Goal: Transaction & Acquisition: Book appointment/travel/reservation

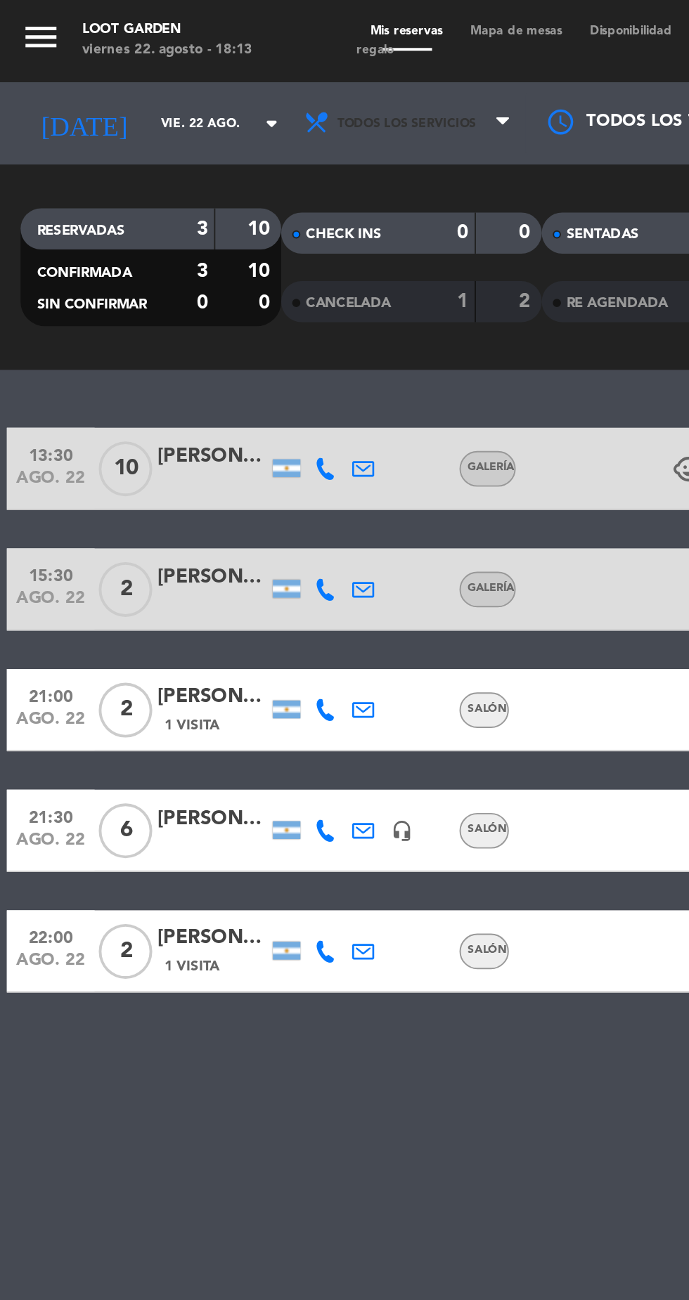
click at [176, 65] on span "Todos los servicios" at bounding box center [208, 64] width 71 height 8
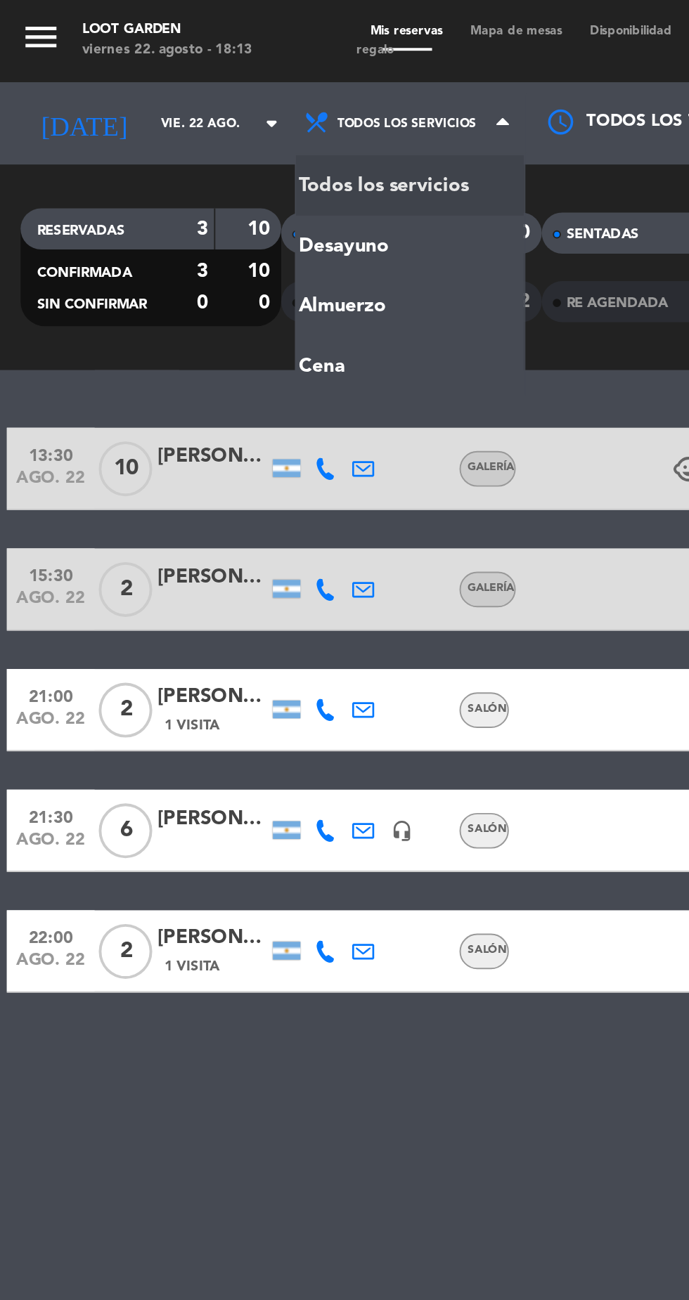
click at [156, 193] on ng-component "menu Loot Garden viernes 22. agosto - 18:13 Mis reservas Mapa de mesas Disponib…" at bounding box center [344, 650] width 689 height 1300
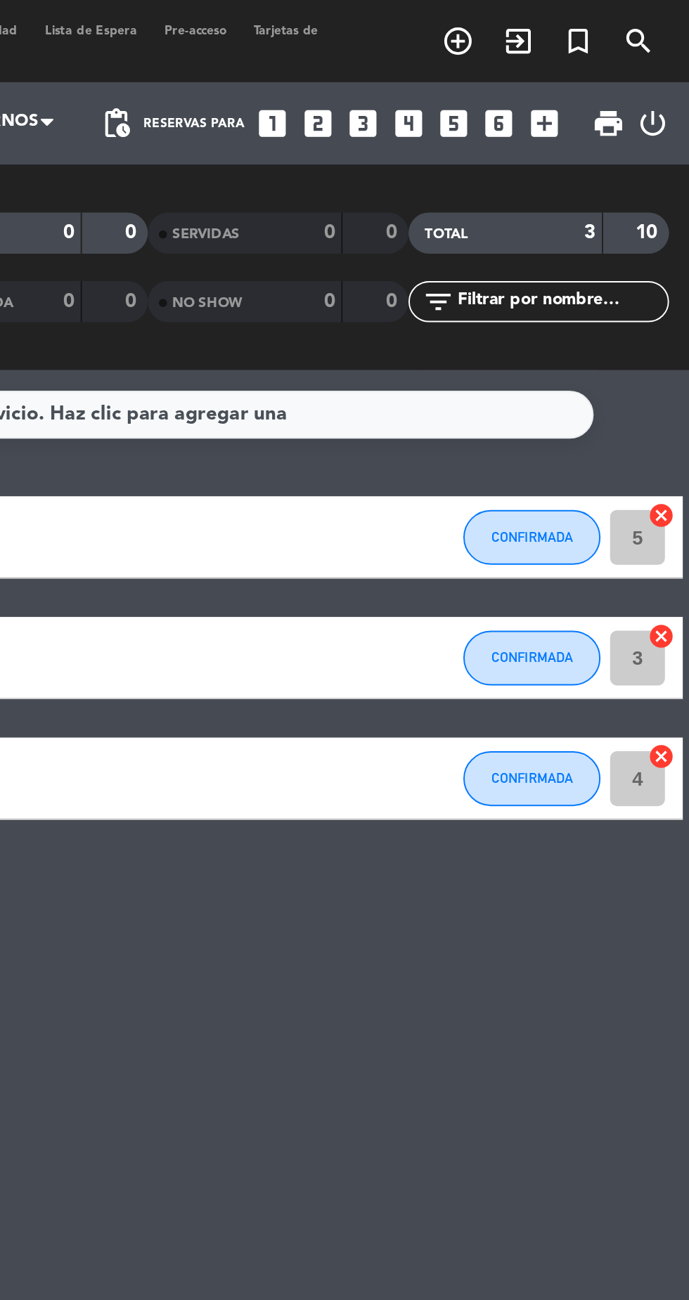
click at [559, 66] on icon "looks_5" at bounding box center [568, 63] width 18 height 18
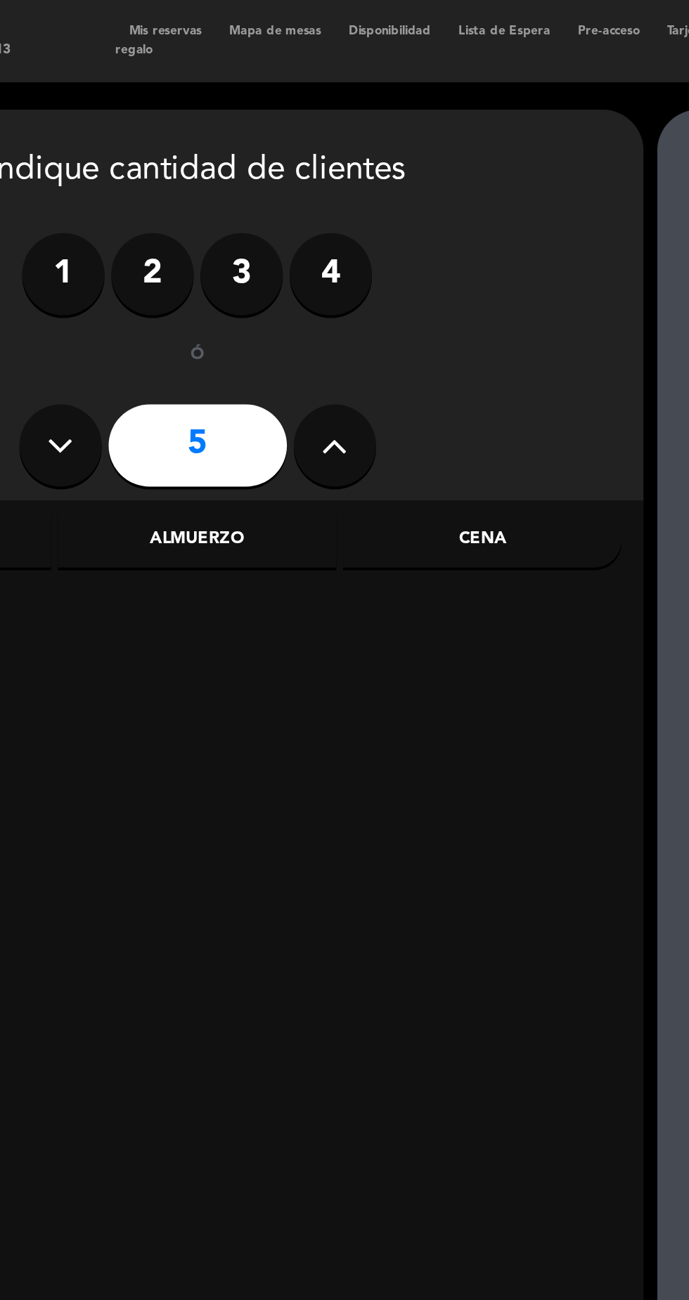
click at [352, 276] on div "Cena" at bounding box center [370, 277] width 143 height 28
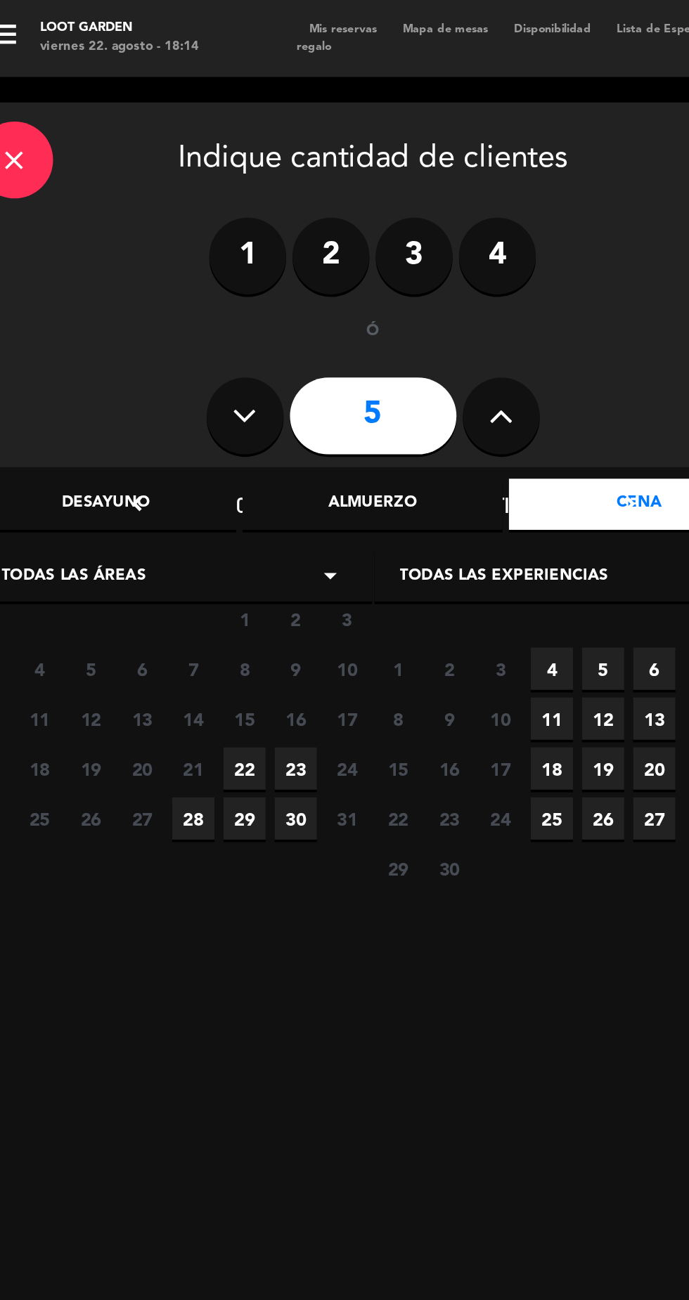
click at [155, 426] on span "22" at bounding box center [154, 421] width 23 height 23
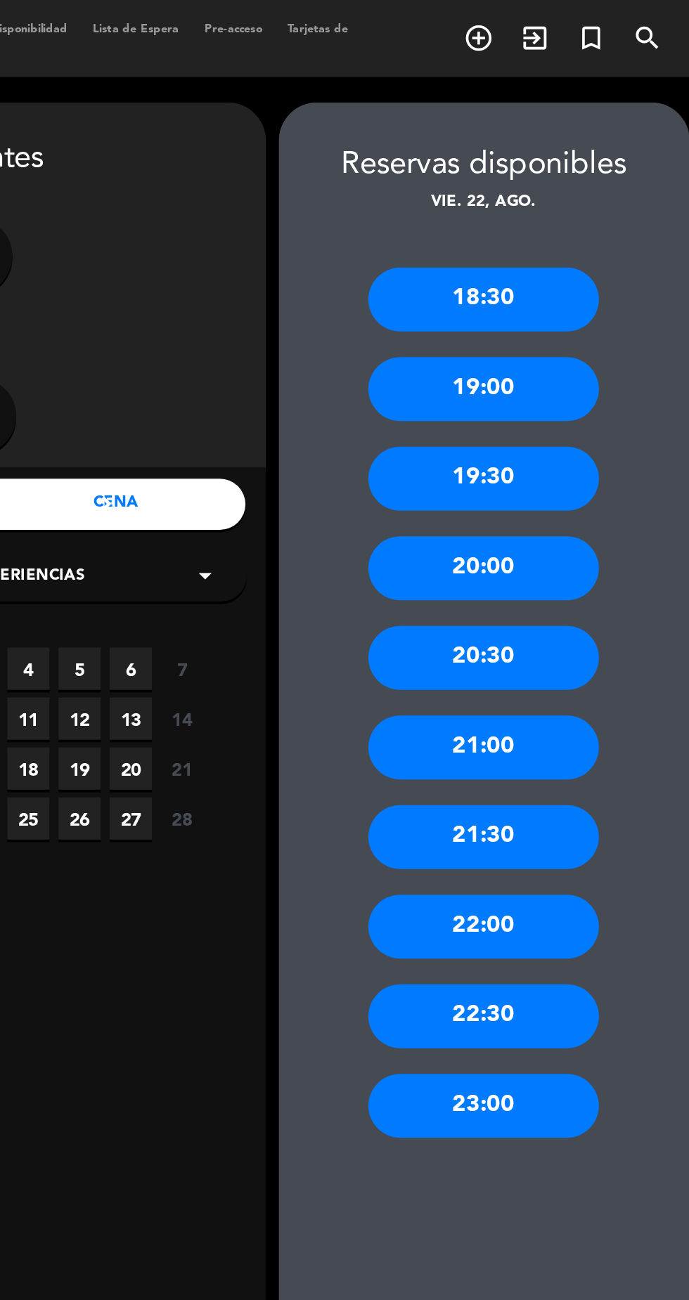
click at [543, 515] on div "22:00" at bounding box center [572, 508] width 126 height 35
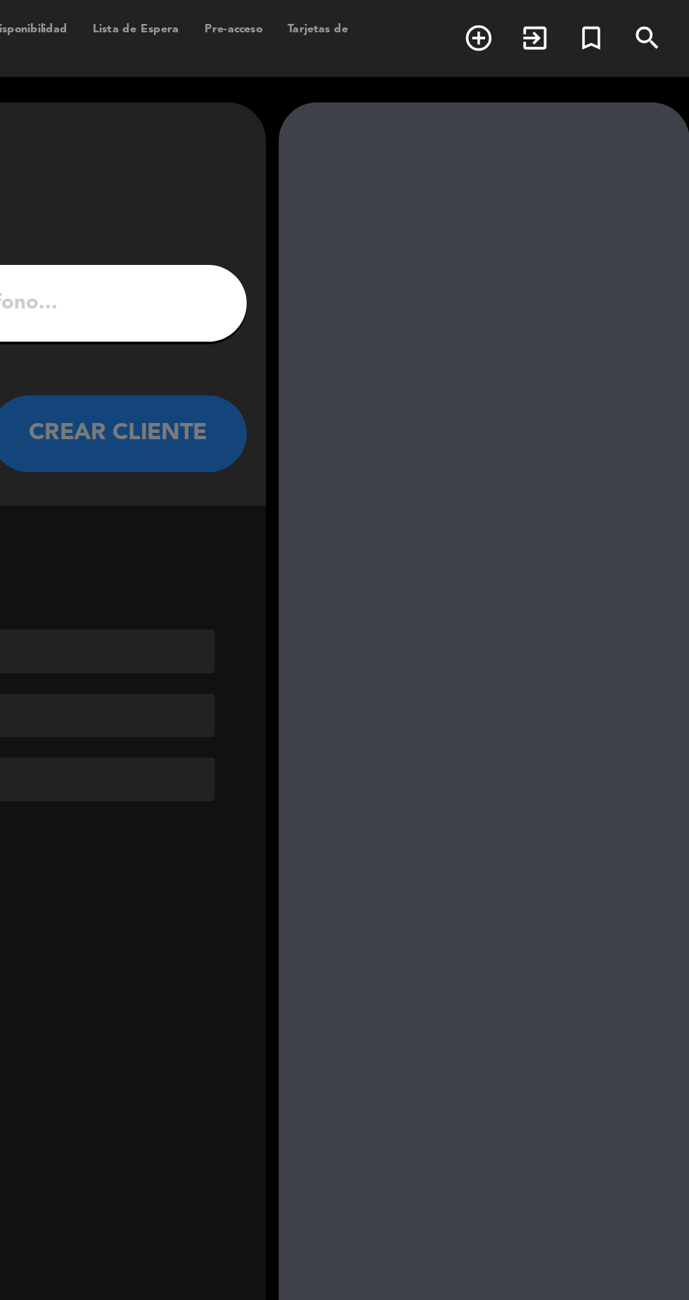
click at [351, 172] on input "1" at bounding box center [225, 167] width 415 height 20
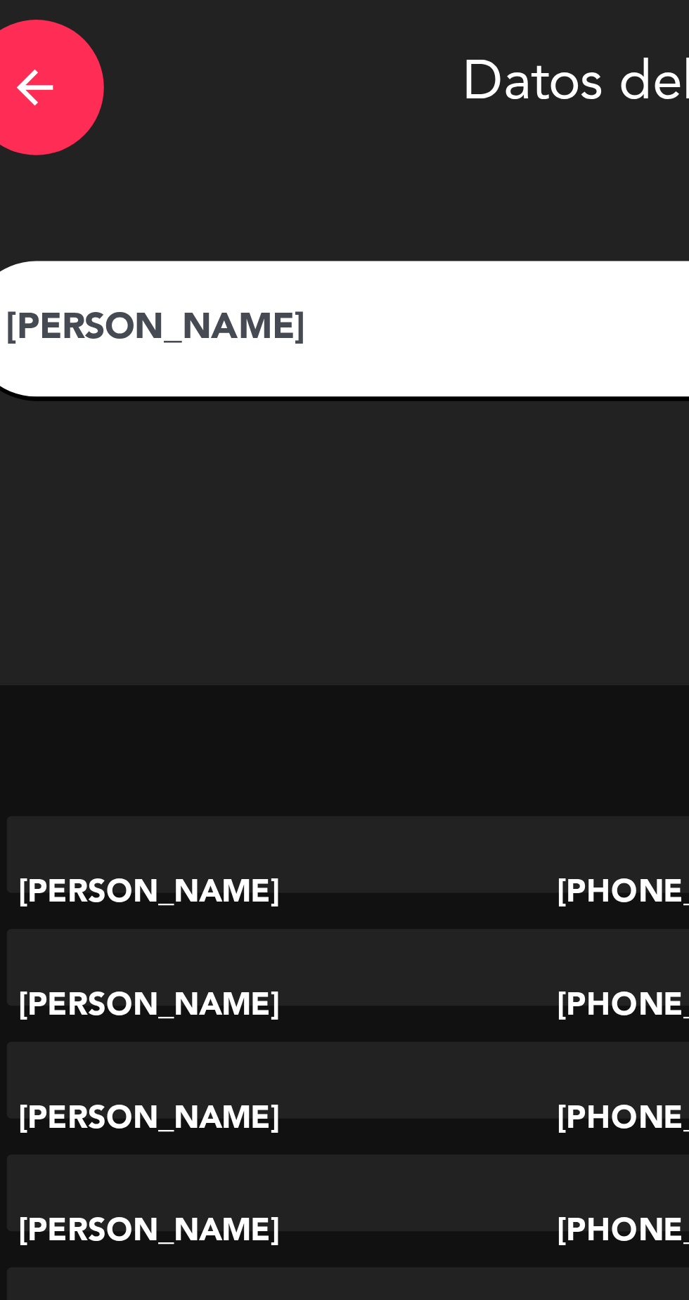
click at [91, 150] on div "[PERSON_NAME]" at bounding box center [225, 166] width 436 height 42
click at [100, 173] on input "[PERSON_NAME]" at bounding box center [225, 167] width 415 height 20
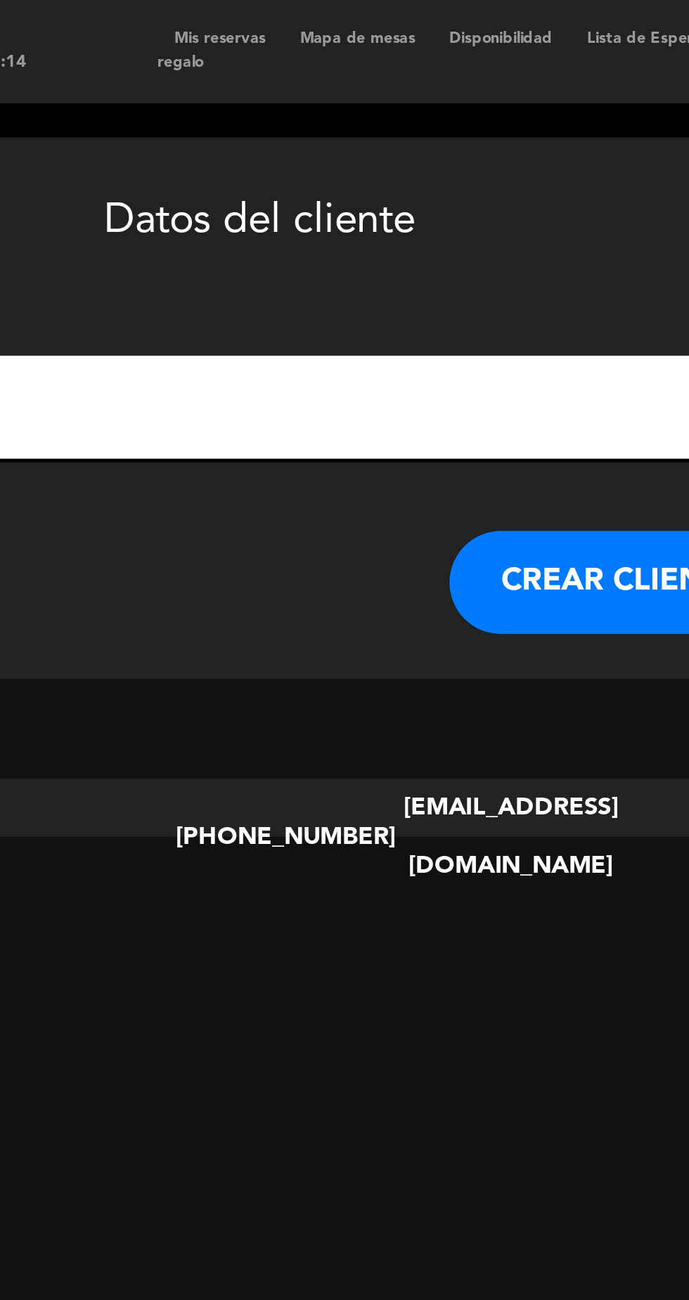
type input "[PERSON_NAME]"
click at [332, 246] on button "CREAR CLIENTE" at bounding box center [372, 238] width 141 height 42
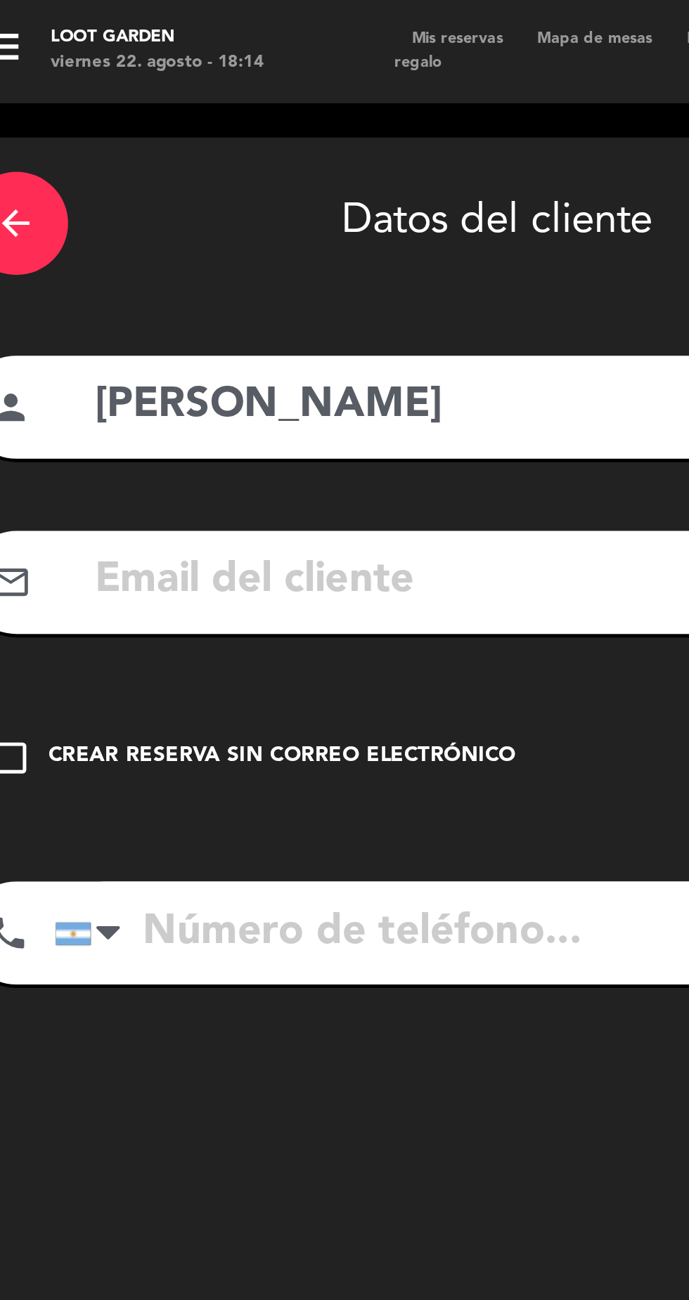
click at [105, 240] on input "text" at bounding box center [245, 237] width 373 height 29
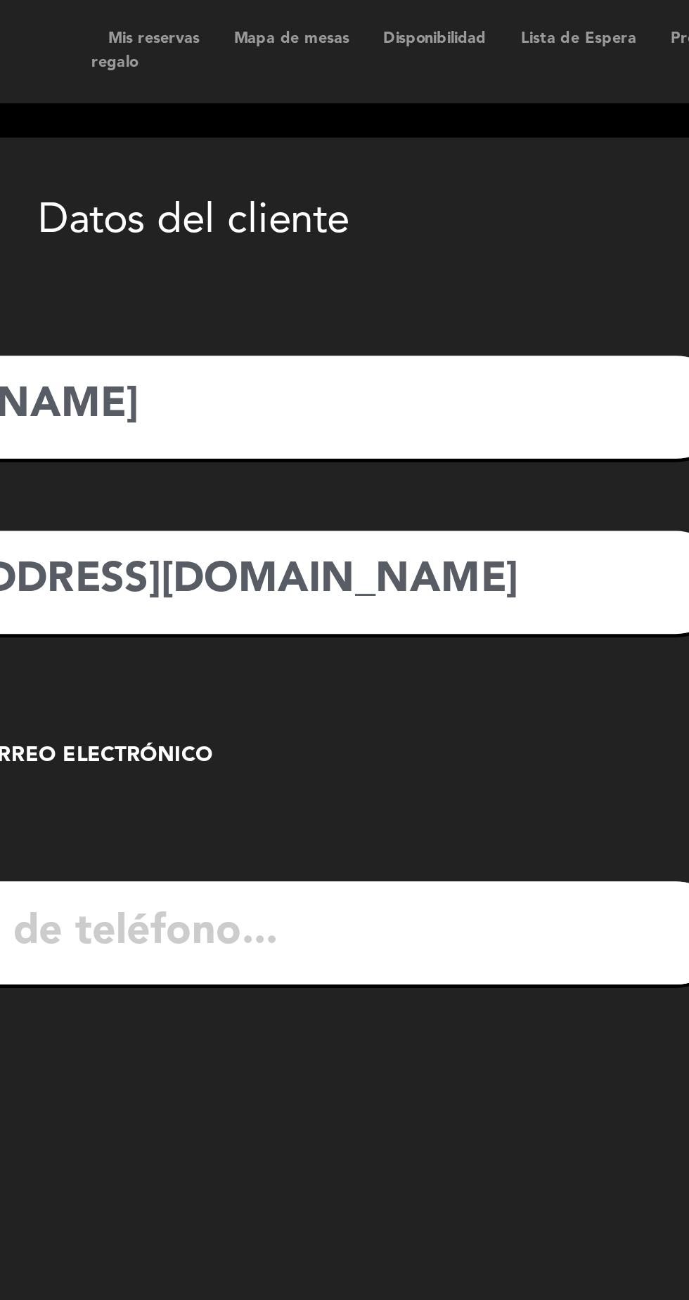
click at [349, 242] on input "[EMAIL_ADDRESS][DOMAIN_NAME]" at bounding box center [245, 237] width 373 height 29
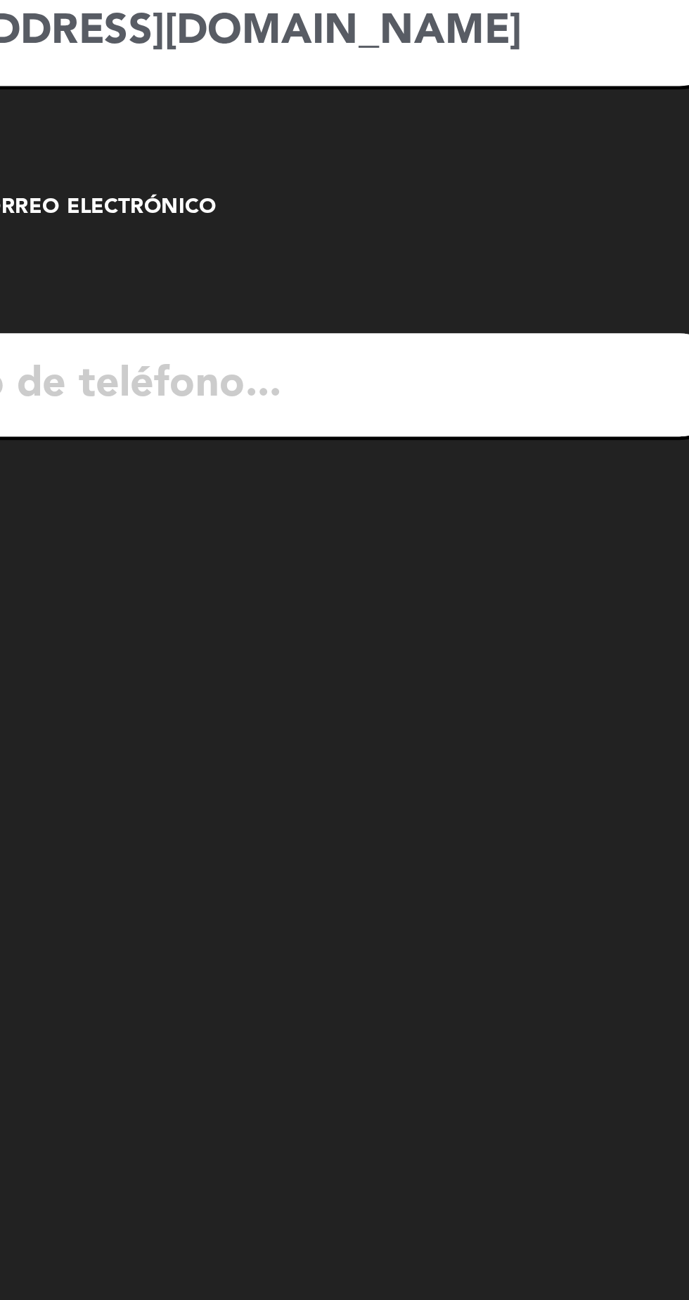
type input "[EMAIL_ADDRESS][DOMAIN_NAME]"
click at [225, 373] on input "tel" at bounding box center [243, 381] width 399 height 42
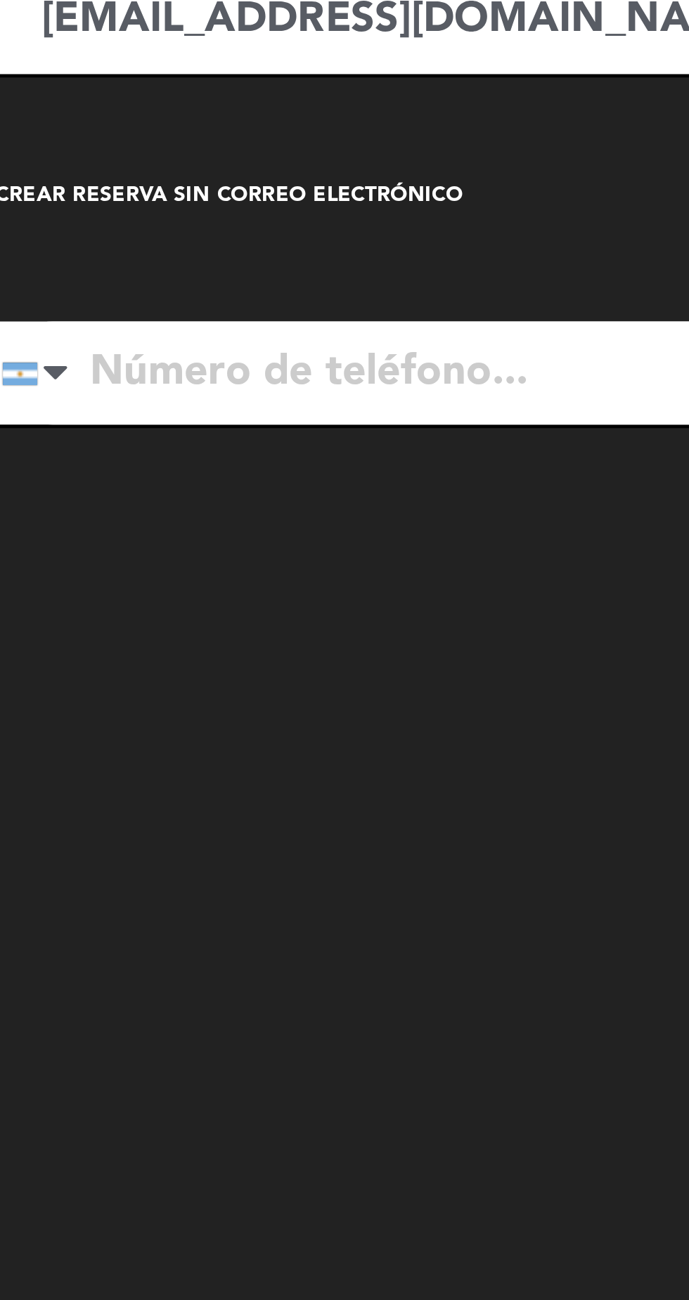
click at [206, 684] on div "arrow_back Datos del cliente person [PERSON_NAME] mail_outline [EMAIL_ADDRESS][…" at bounding box center [224, 671] width 457 height 1230
click at [135, 388] on input "tel" at bounding box center [243, 381] width 399 height 42
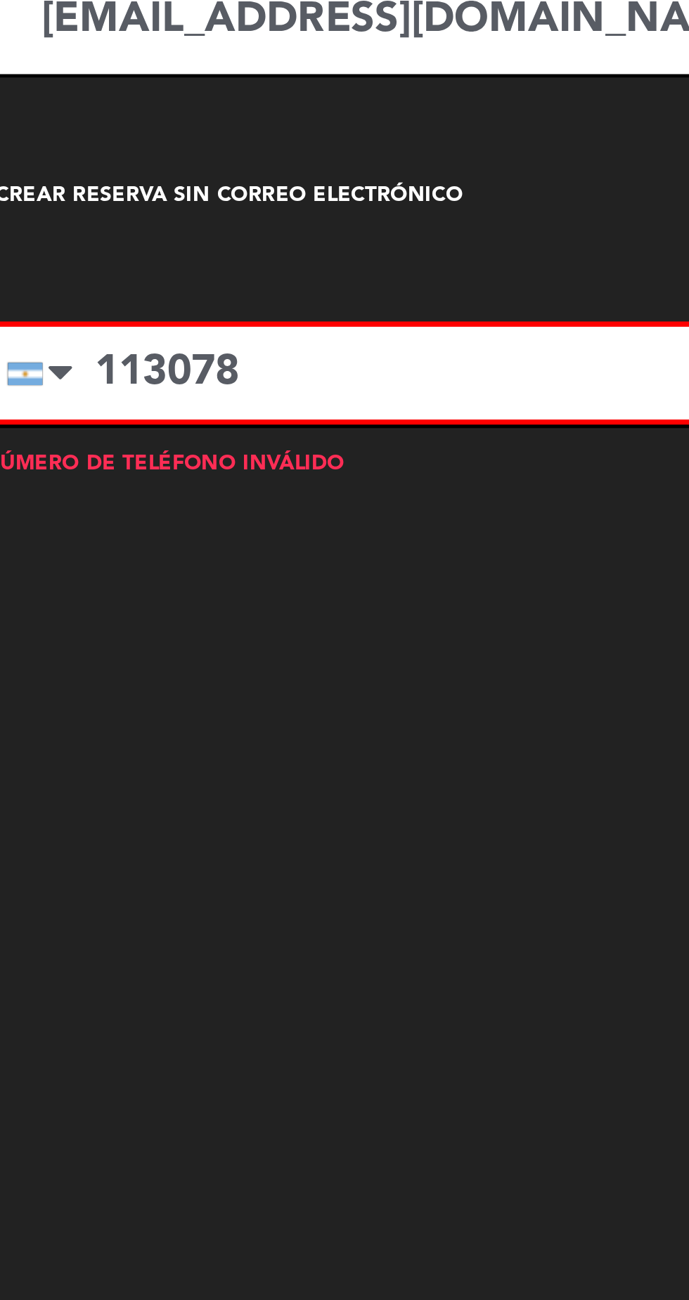
click at [185, 389] on input "113078" at bounding box center [243, 382] width 395 height 38
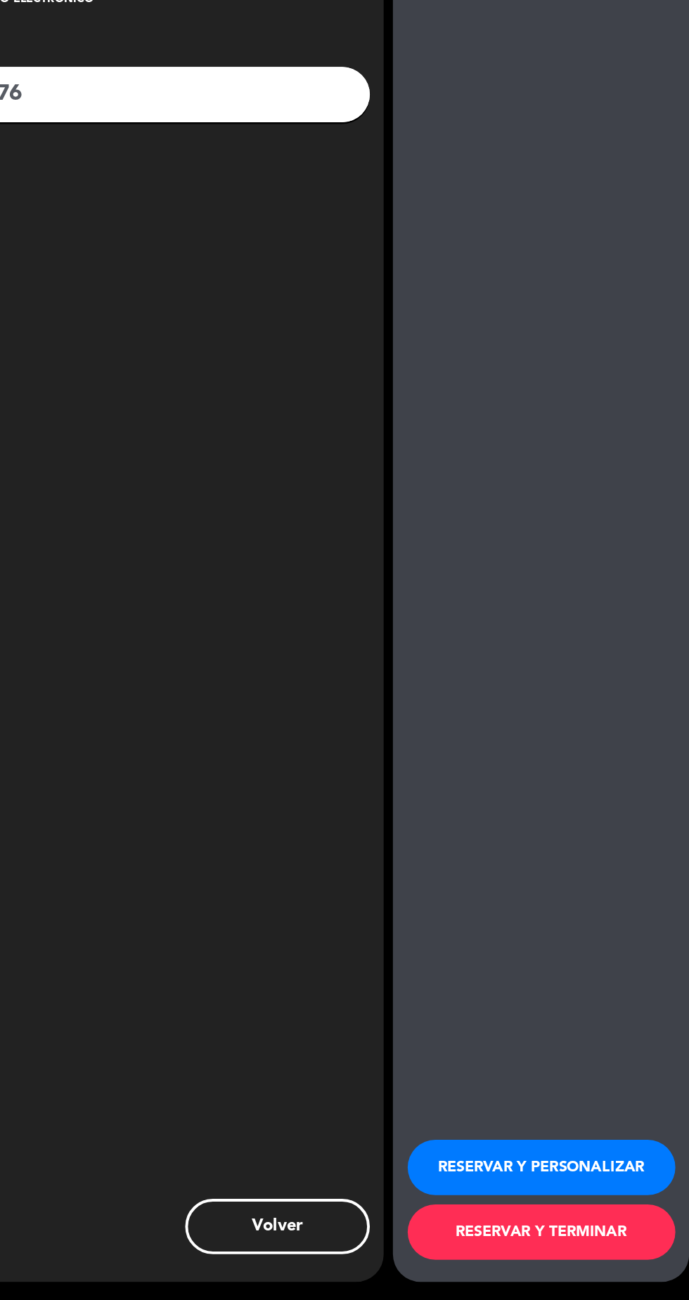
scroll to position [100, 0]
type input "1130788476"
click at [596, 1260] on button "RESERVAR Y TERMINAR" at bounding box center [573, 1248] width 204 height 42
